Goal: Navigation & Orientation: Find specific page/section

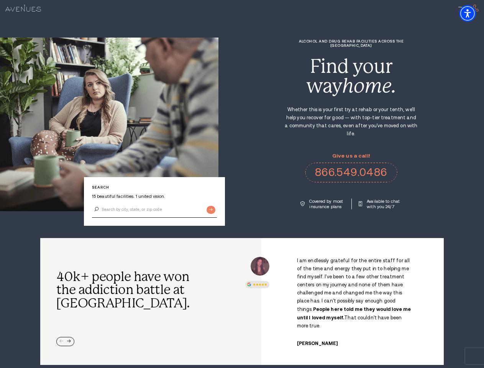
click at [242, 184] on div "Alcohol and Drug Rehab Facilities across the [GEOGRAPHIC_DATA] Find your way ho…" at bounding box center [350, 124] width 265 height 170
click at [474, 13] on img "Accessibility Menu" at bounding box center [467, 13] width 17 height 17
